Goal: Task Accomplishment & Management: Complete application form

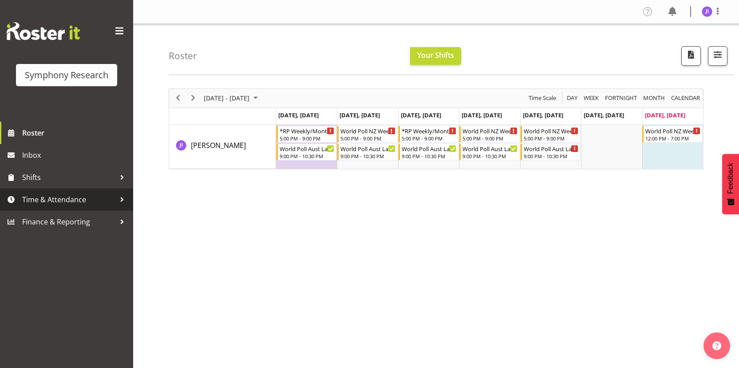
click at [92, 194] on span "Time & Attendance" at bounding box center [68, 199] width 93 height 13
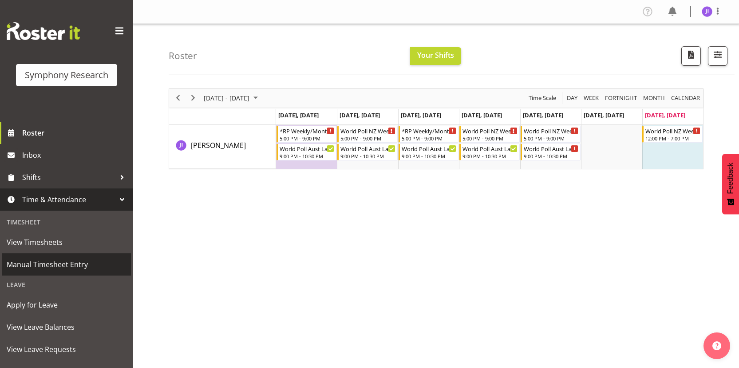
click at [59, 257] on span "Manual Timesheet Entry" at bounding box center [67, 263] width 120 height 13
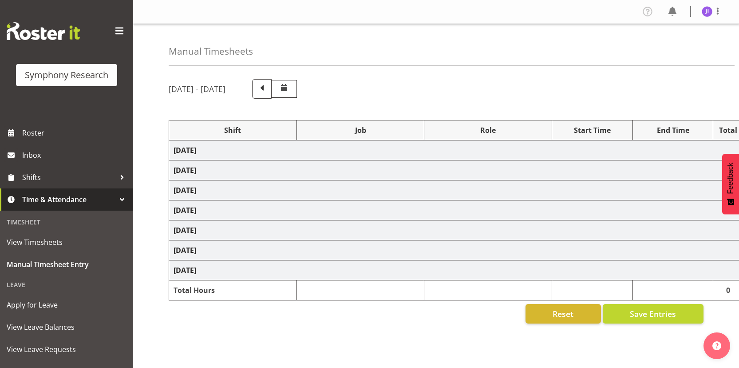
select select "48116"
select select "10242"
select select "48116"
select select "10499"
select select "48116"
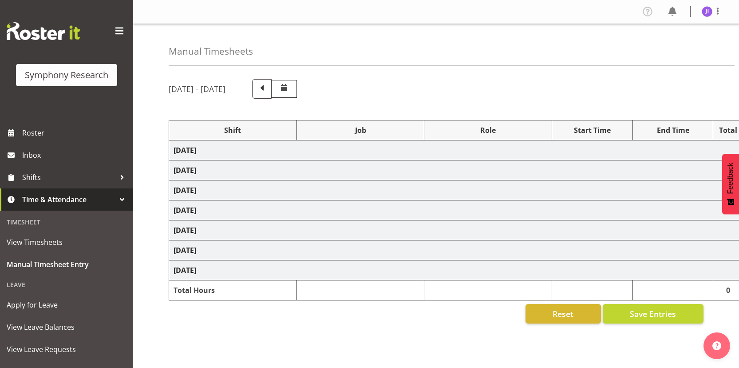
select select "10242"
select select "48116"
select select "10499"
select select "48116"
select select "10242"
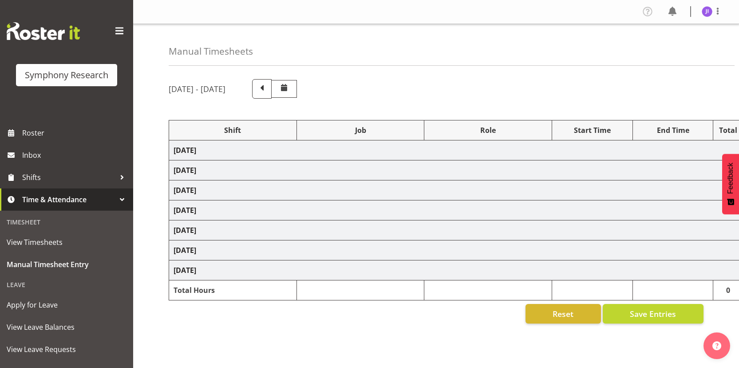
select select "48116"
select select "10499"
select select "48116"
select select "10242"
select select "48116"
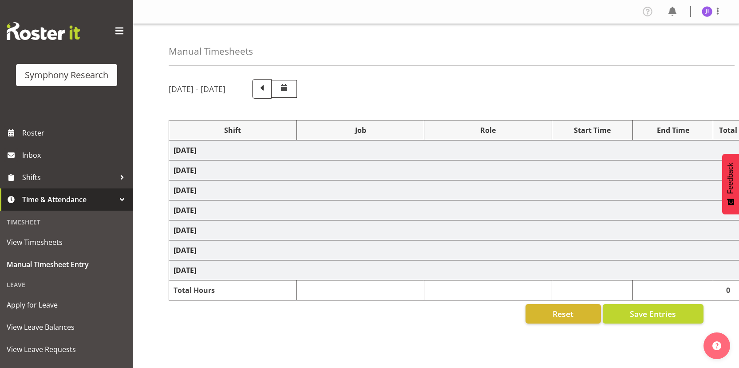
select select "10499"
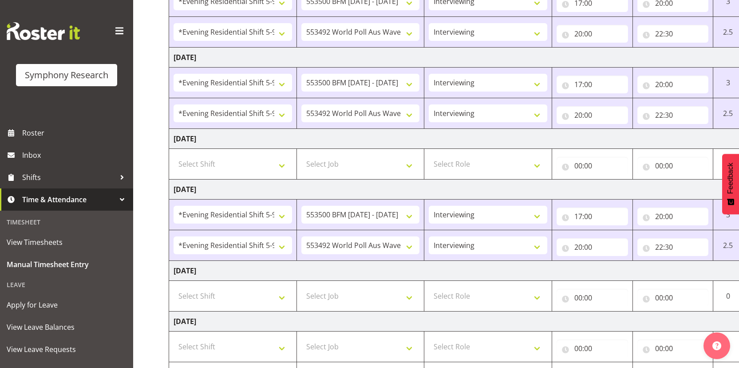
scroll to position [306, 0]
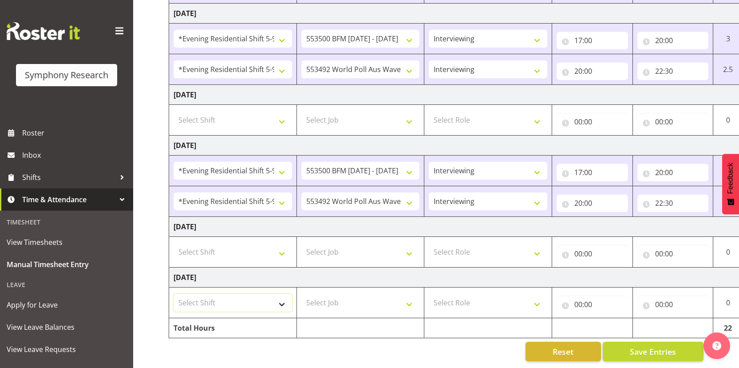
click at [235, 300] on select "Select Shift !!Weekend Residential (Roster IT Shift Label) *Business 9/10am ~ 4…" at bounding box center [233, 302] width 119 height 18
select select "17154"
click at [174, 293] on select "Select Shift !!Weekend Residential (Roster IT Shift Label) *Business 9/10am ~ 4…" at bounding box center [233, 302] width 119 height 18
click at [364, 295] on select "Select Job 550060 IF Admin 553492 World Poll Aus Wave 2 Main 2025 553493 World …" at bounding box center [360, 302] width 119 height 18
select select "10527"
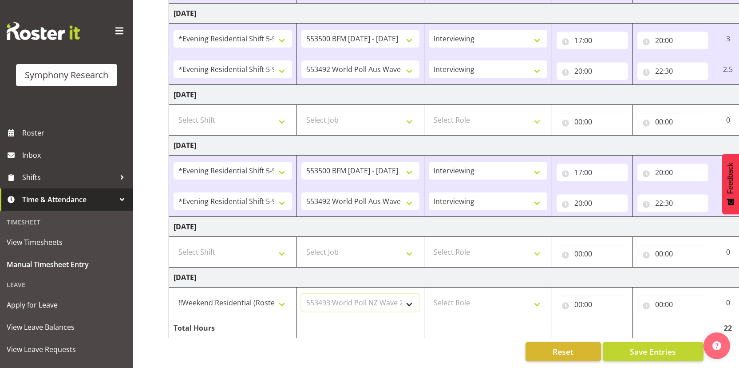
click at [301, 293] on select "Select Job 550060 IF Admin 553492 World Poll Aus Wave 2 Main 2025 553493 World …" at bounding box center [360, 302] width 119 height 18
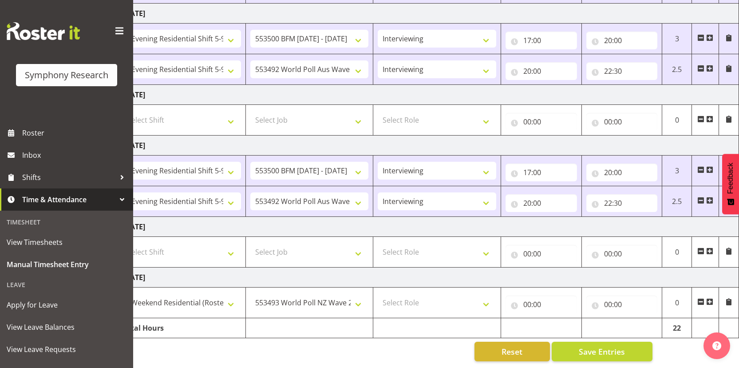
click at [708, 298] on span at bounding box center [709, 301] width 7 height 7
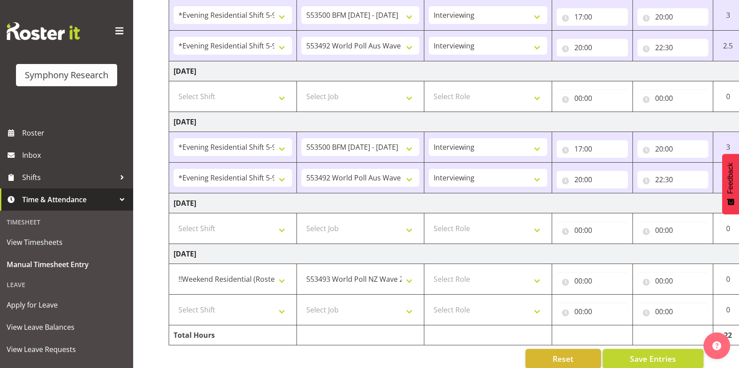
scroll to position [336, 0]
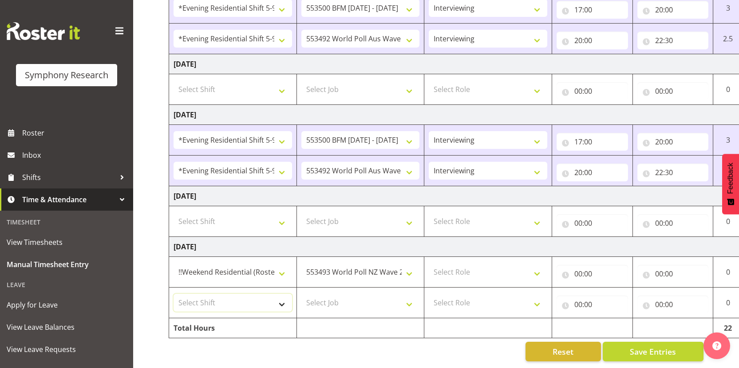
click at [229, 297] on select "Select Shift !!Weekend Residential (Roster IT Shift Label) *Business 9/10am ~ 4…" at bounding box center [233, 302] width 119 height 18
select select "17154"
click at [174, 293] on select "Select Shift !!Weekend Residential (Roster IT Shift Label) *Business 9/10am ~ 4…" at bounding box center [233, 302] width 119 height 18
click at [405, 305] on td "Select Job 550060 IF Admin 553492 World Poll Aus Wave 2 Main 2025 553493 World …" at bounding box center [361, 302] width 128 height 31
click at [398, 296] on select "Select Job 550060 IF Admin 553492 World Poll Aus Wave 2 Main 2025 553493 World …" at bounding box center [360, 302] width 119 height 18
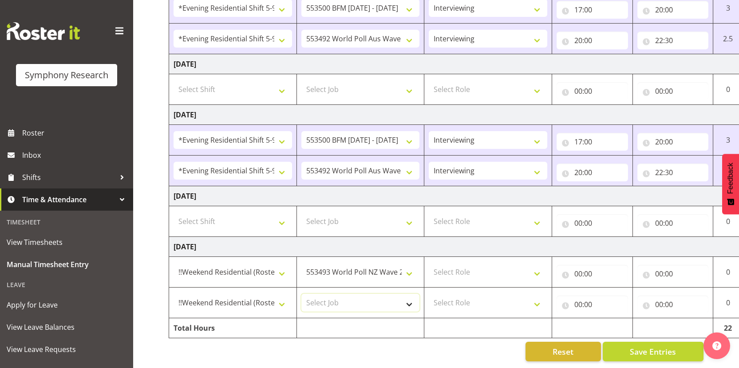
select select "10499"
click at [301, 293] on select "Select Job 550060 IF Admin 553492 World Poll Aus Wave 2 Main 2025 553493 World …" at bounding box center [360, 302] width 119 height 18
click at [499, 269] on select "Select Role Interviewing Briefing" at bounding box center [488, 272] width 119 height 18
select select "47"
click at [429, 263] on select "Select Role Interviewing Briefing" at bounding box center [488, 272] width 119 height 18
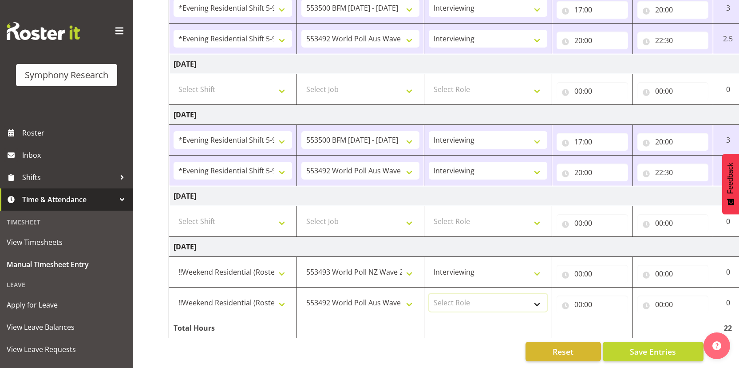
click at [487, 297] on select "Select Role Interviewing Briefing" at bounding box center [488, 302] width 119 height 18
select select "47"
click at [429, 293] on select "Select Role Interviewing Briefing" at bounding box center [488, 302] width 119 height 18
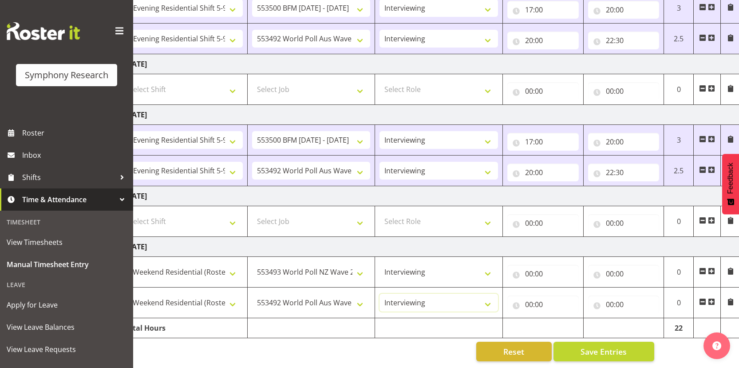
scroll to position [0, 51]
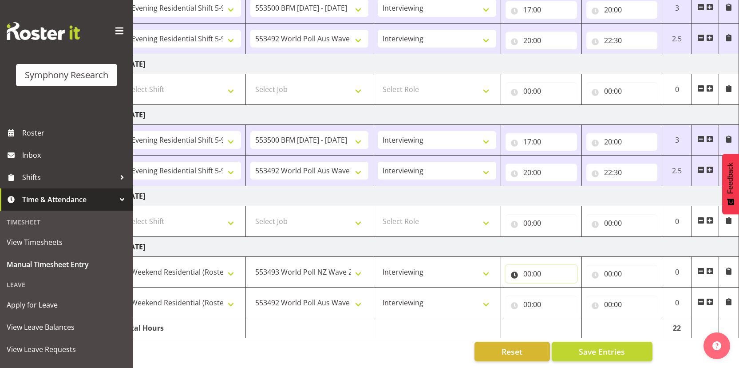
click at [525, 266] on input "00:00" at bounding box center [541, 274] width 71 height 18
click at [561, 289] on select "00 01 02 03 04 05 06 07 08 09 10 11 12 13 14 15 16 17 18 19 20 21 22 23" at bounding box center [566, 297] width 20 height 18
select select "12"
click at [556, 288] on select "00 01 02 03 04 05 06 07 08 09 10 11 12 13 14 15 16 17 18 19 20 21 22 23" at bounding box center [566, 297] width 20 height 18
type input "12:00"
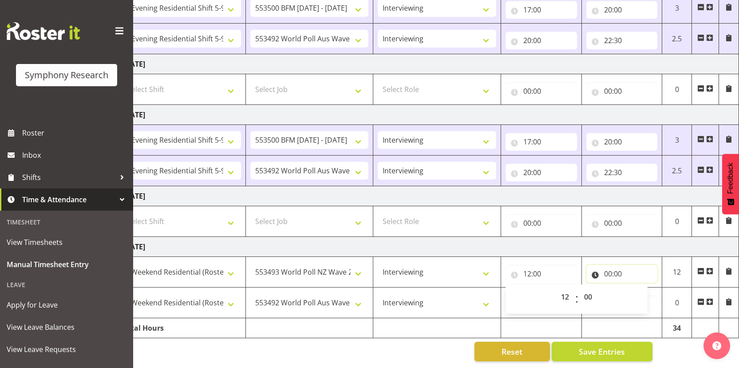
click at [607, 266] on input "00:00" at bounding box center [621, 274] width 71 height 18
click at [647, 292] on select "00 01 02 03 04 05 06 07 08 09 10 11 12 13 14 15 16 17 18 19 20 21 22 23" at bounding box center [647, 297] width 20 height 18
select select "14"
click at [637, 288] on select "00 01 02 03 04 05 06 07 08 09 10 11 12 13 14 15 16 17 18 19 20 21 22 23" at bounding box center [647, 297] width 20 height 18
type input "14:00"
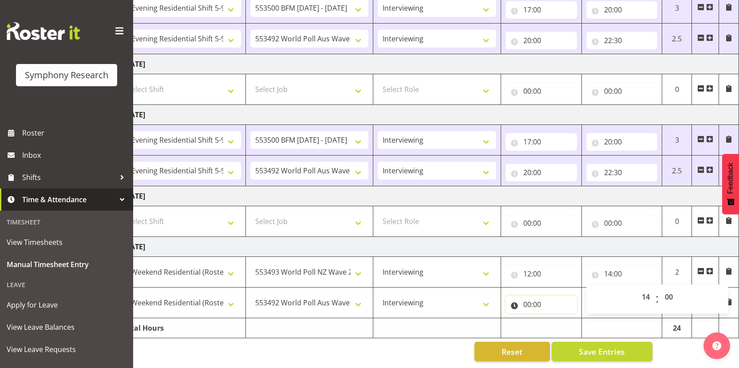
click at [529, 301] on input "00:00" at bounding box center [541, 304] width 71 height 18
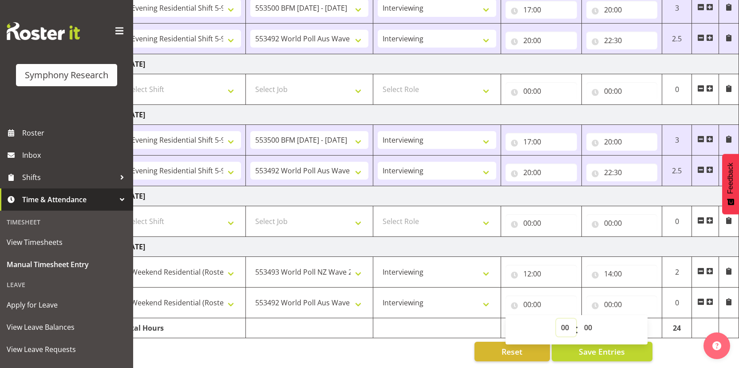
click at [564, 321] on select "00 01 02 03 04 05 06 07 08 09 10 11 12 13 14 15 16 17 18 19 20 21 22 23" at bounding box center [566, 327] width 20 height 18
select select "14"
click at [556, 318] on select "00 01 02 03 04 05 06 07 08 09 10 11 12 13 14 15 16 17 18 19 20 21 22 23" at bounding box center [566, 327] width 20 height 18
type input "14:00"
click at [610, 298] on input "00:00" at bounding box center [621, 304] width 71 height 18
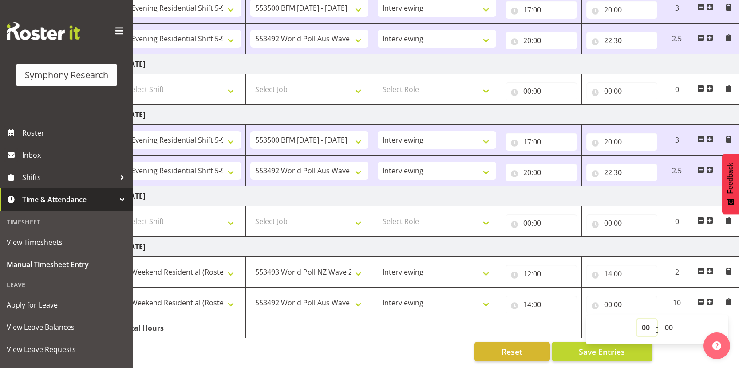
click at [645, 329] on select "00 01 02 03 04 05 06 07 08 09 10 11 12 13 14 15 16 17 18 19 20 21 22 23" at bounding box center [647, 327] width 20 height 18
select select "19"
click at [637, 318] on select "00 01 02 03 04 05 06 07 08 09 10 11 12 13 14 15 16 17 18 19 20 21 22 23" at bounding box center [647, 327] width 20 height 18
type input "19:00"
click at [498, 239] on td "[DATE]" at bounding box center [428, 247] width 621 height 20
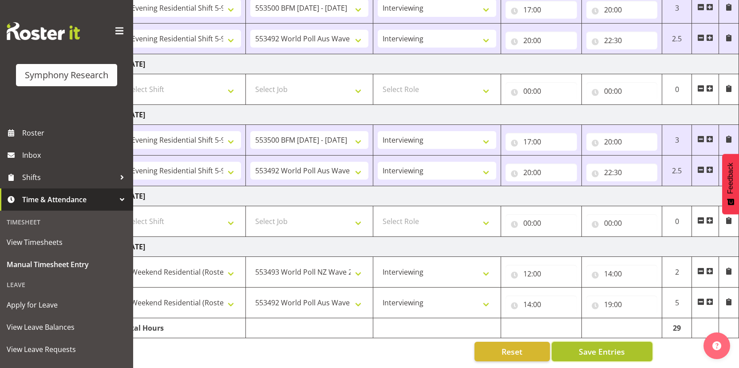
click at [613, 352] on button "Save Entries" at bounding box center [602, 351] width 101 height 20
